Goal: Browse casually: Explore the website without a specific task or goal

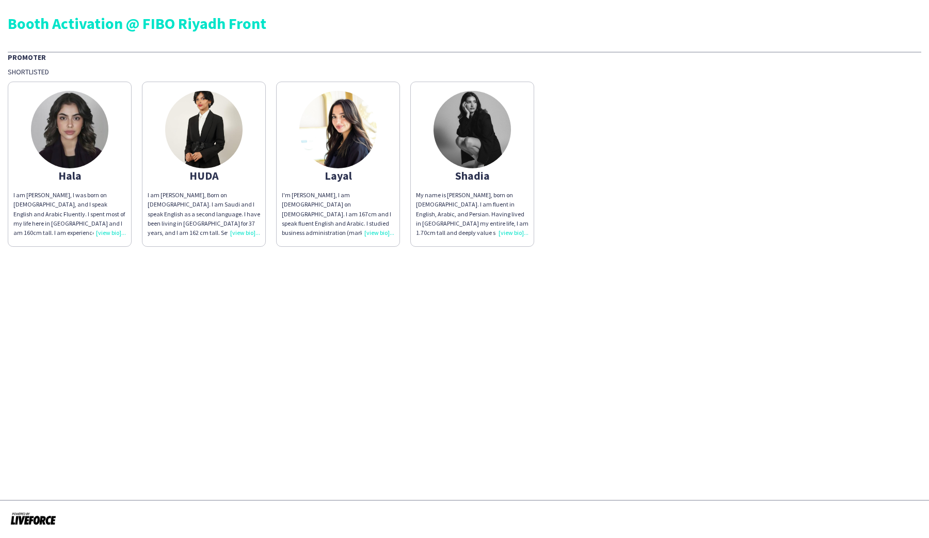
click at [466, 116] on img at bounding box center [471, 129] width 77 height 77
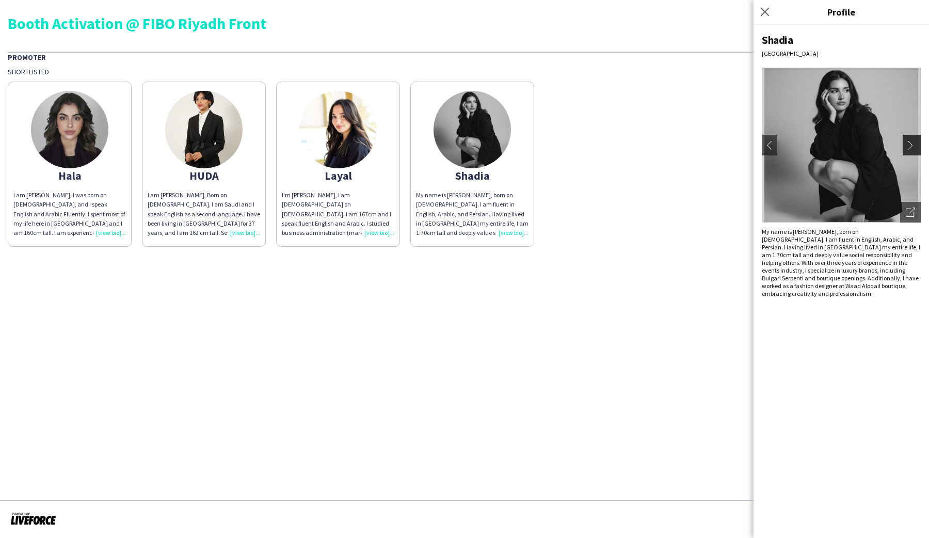
click at [911, 152] on button "chevron-right" at bounding box center [912, 145] width 21 height 21
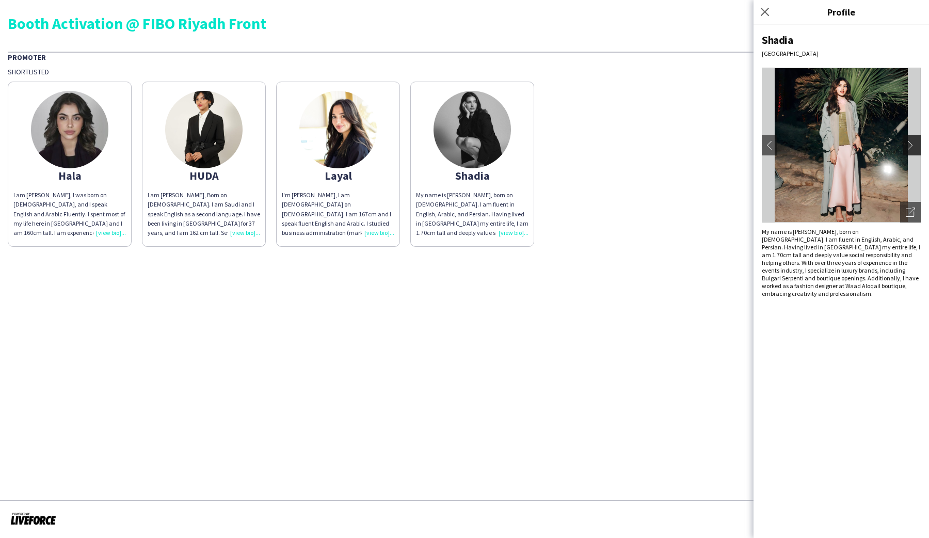
click at [911, 153] on button "chevron-right" at bounding box center [912, 145] width 21 height 21
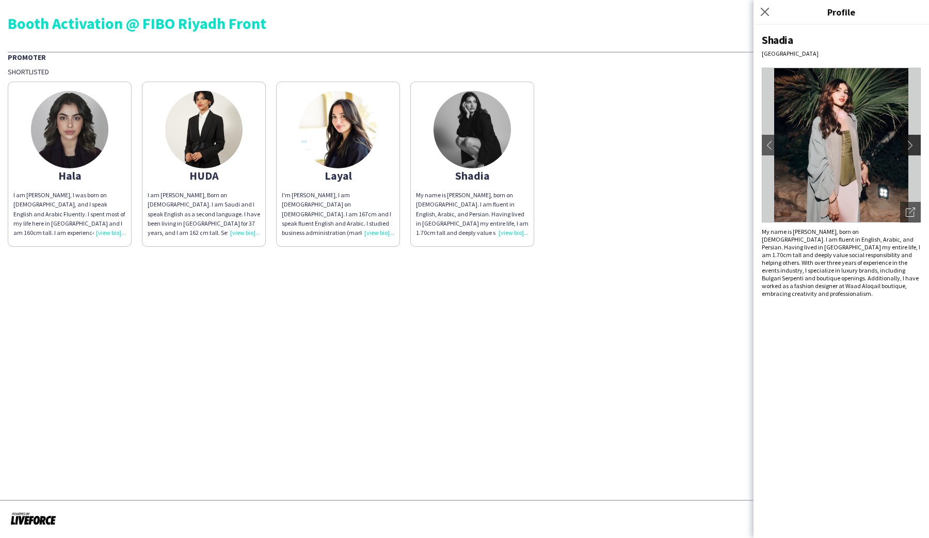
click at [911, 153] on button "chevron-right" at bounding box center [912, 145] width 21 height 21
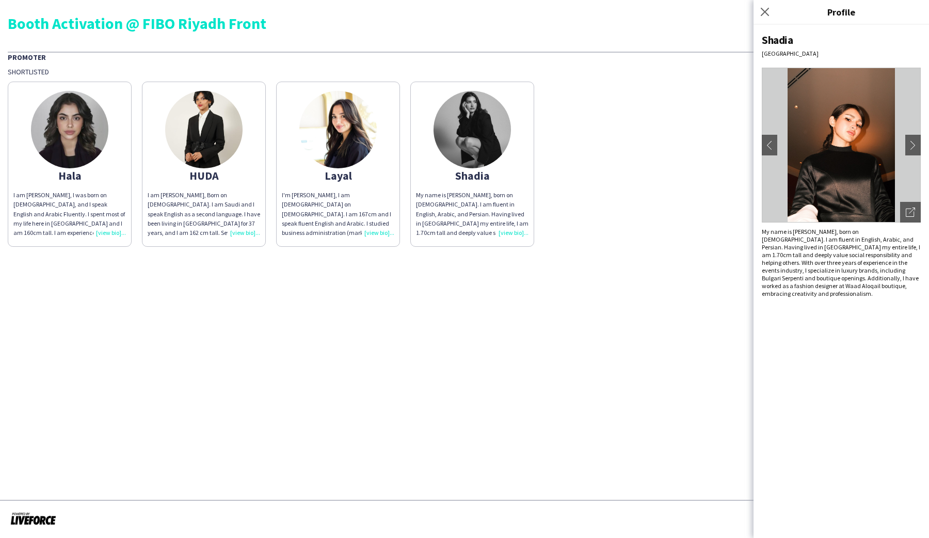
click at [771, 20] on div "Close pop-in" at bounding box center [766, 12] width 26 height 24
click at [764, 16] on icon "Close pop-in" at bounding box center [764, 12] width 10 height 10
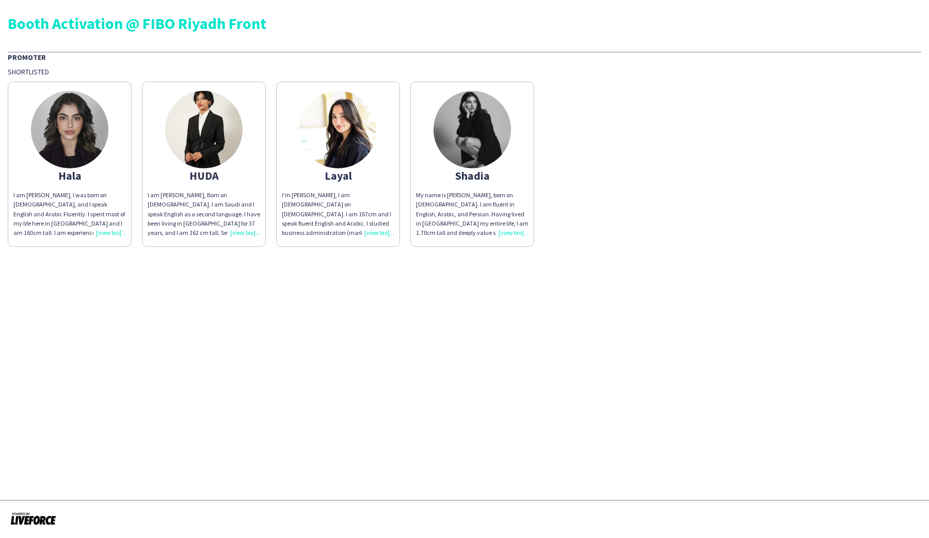
click at [435, 137] on img at bounding box center [471, 129] width 77 height 77
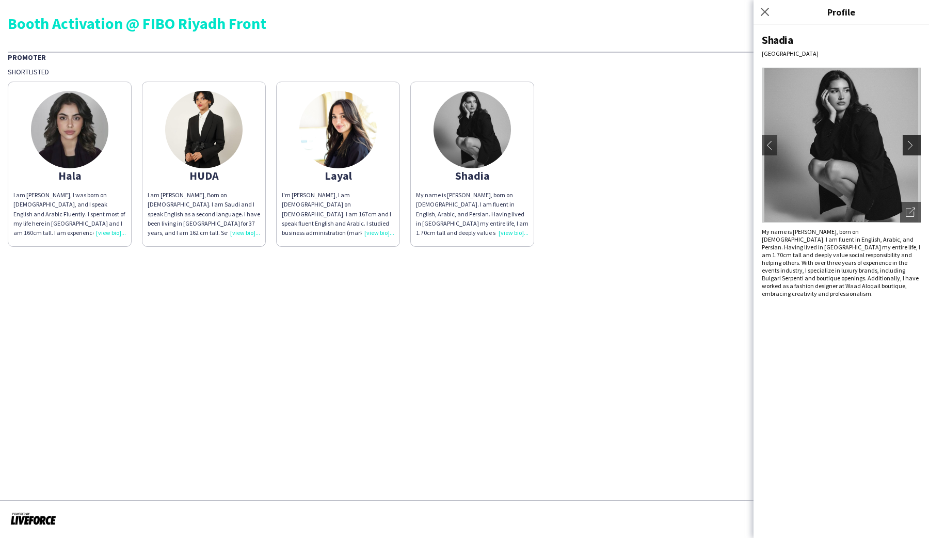
click at [909, 146] on app-icon "chevron-right" at bounding box center [912, 144] width 14 height 9
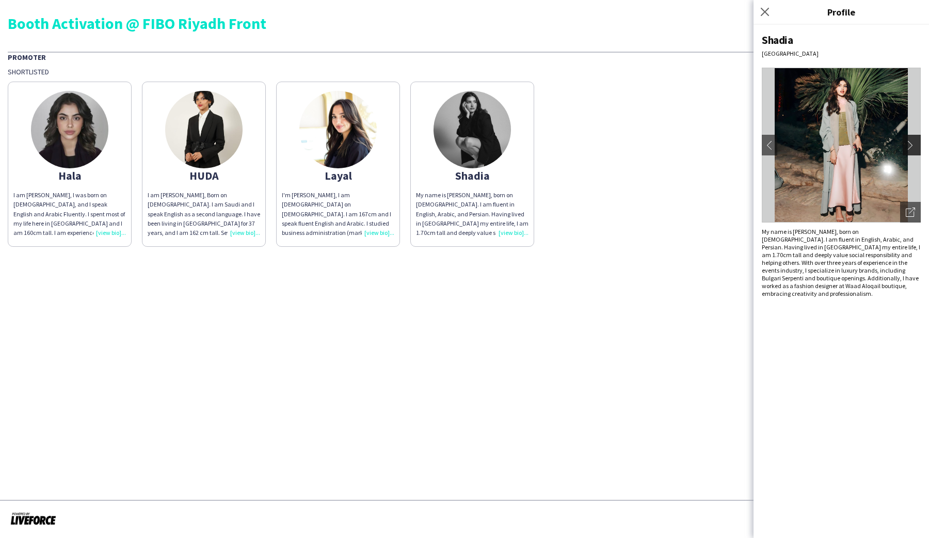
click at [909, 146] on app-icon "chevron-right" at bounding box center [912, 144] width 14 height 9
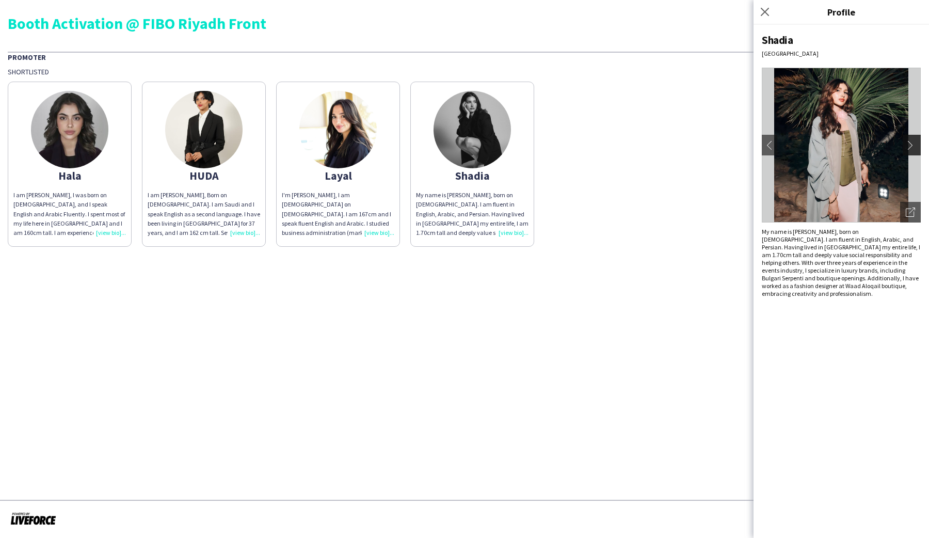
click at [909, 146] on app-icon "chevron-right" at bounding box center [912, 144] width 14 height 9
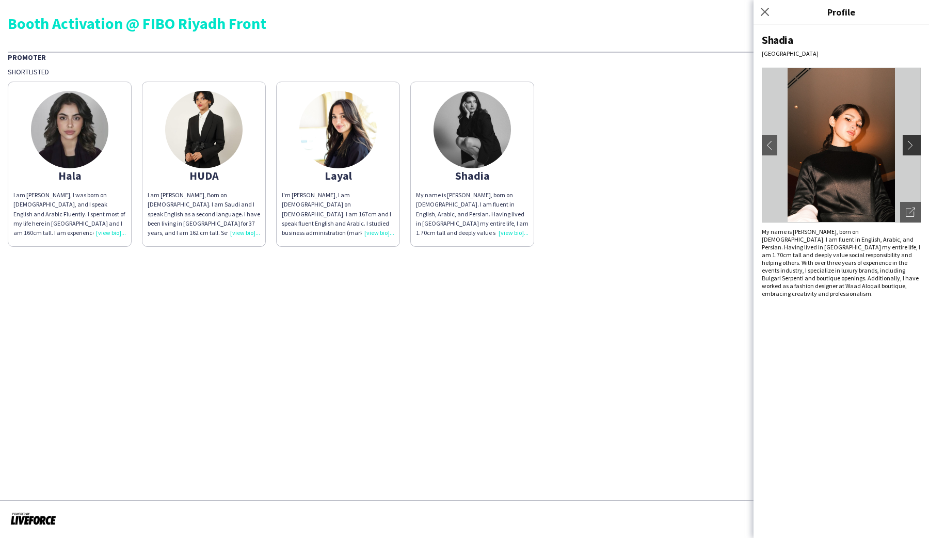
click at [909, 146] on app-icon "chevron-right" at bounding box center [912, 144] width 14 height 9
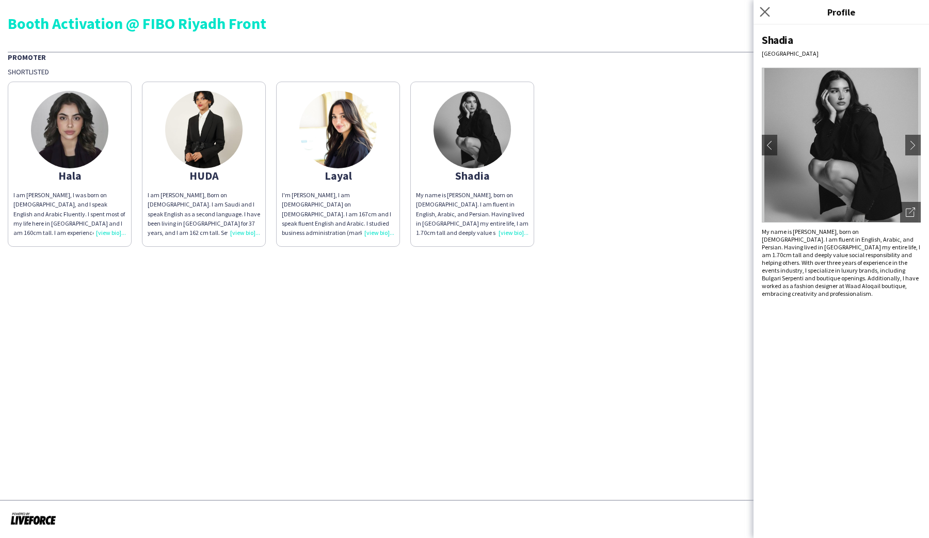
click at [765, 18] on app-icon "Close pop-in" at bounding box center [764, 12] width 15 height 15
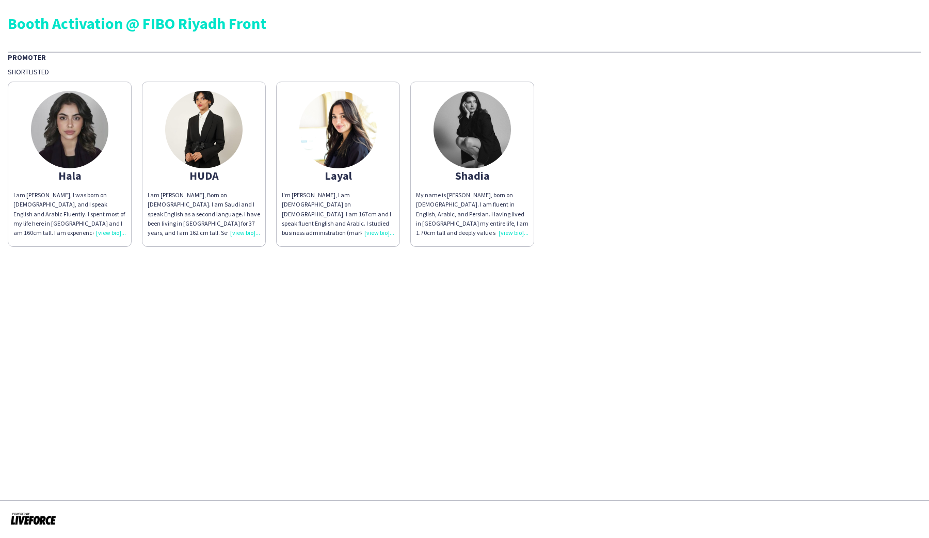
click at [369, 128] on img at bounding box center [337, 129] width 77 height 77
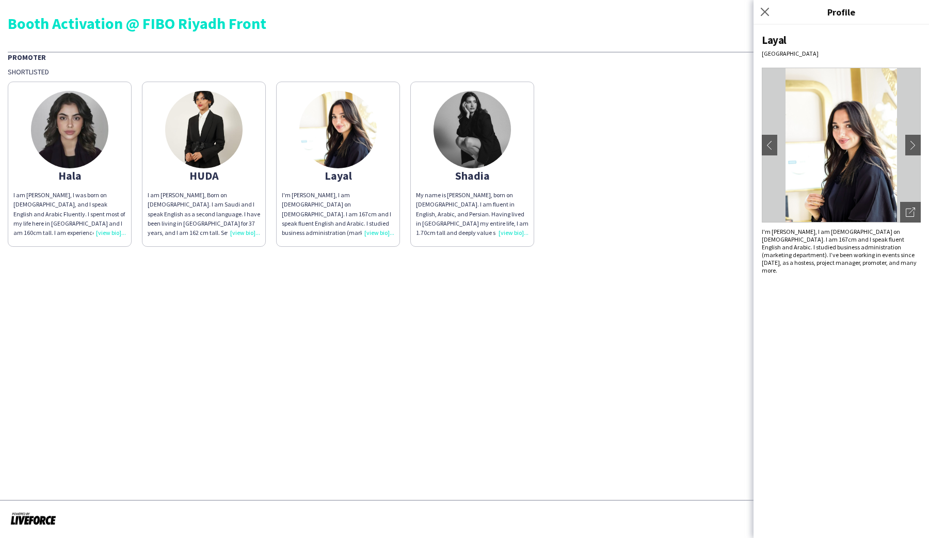
click at [464, 138] on img at bounding box center [471, 129] width 77 height 77
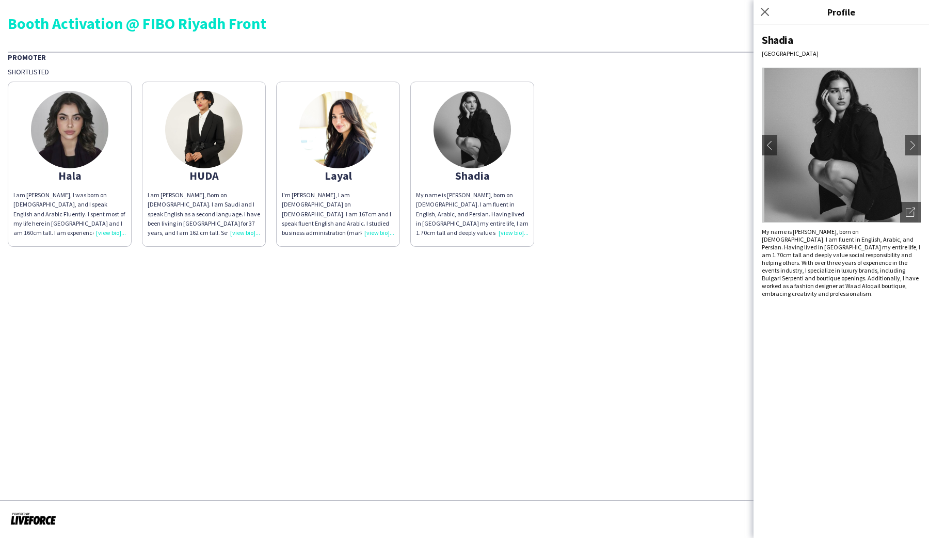
drag, startPoint x: 200, startPoint y: 146, endPoint x: 138, endPoint y: 145, distance: 61.9
click at [200, 146] on img at bounding box center [203, 129] width 77 height 77
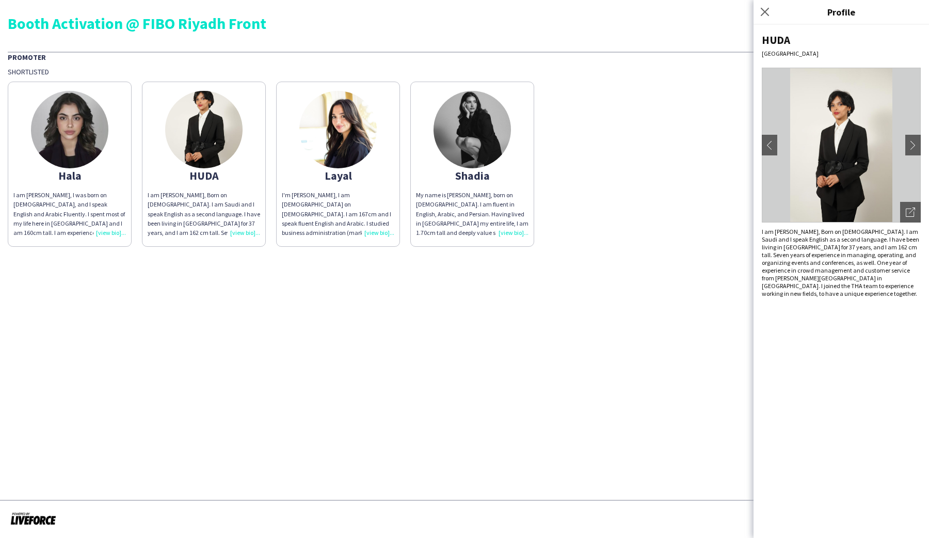
click at [115, 144] on app-share-pages-crew-card "Hala I am [PERSON_NAME], I was born on [DEMOGRAPHIC_DATA], and I speak English …" at bounding box center [70, 164] width 124 height 165
